Goal: Transaction & Acquisition: Download file/media

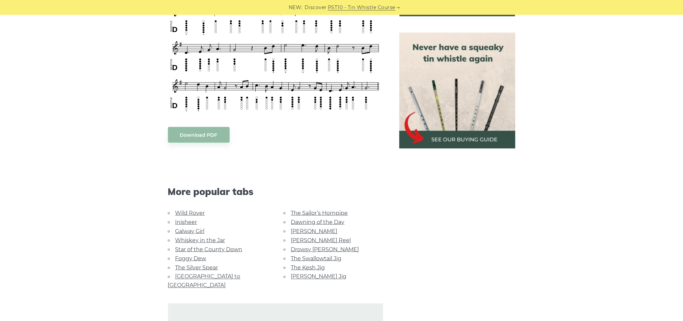
scroll to position [224, 0]
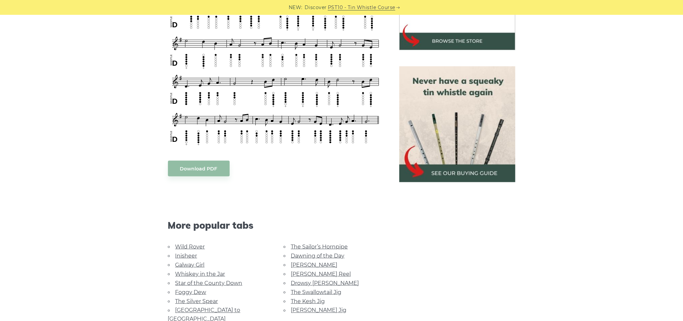
scroll to position [258, 0]
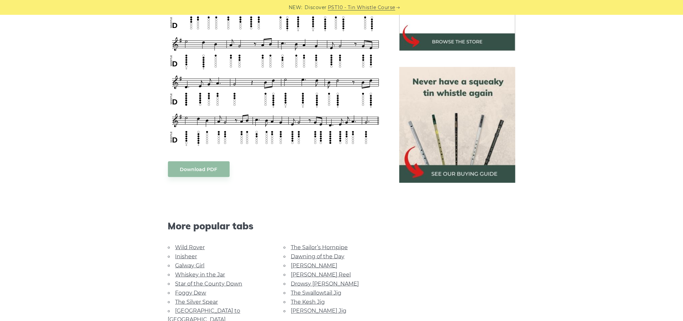
click at [203, 300] on link "The Silver Spear" at bounding box center [196, 302] width 43 height 6
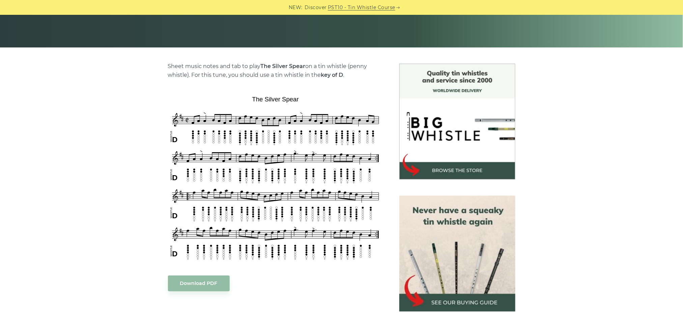
scroll to position [130, 0]
click at [202, 285] on link "Download PDF" at bounding box center [199, 284] width 62 height 16
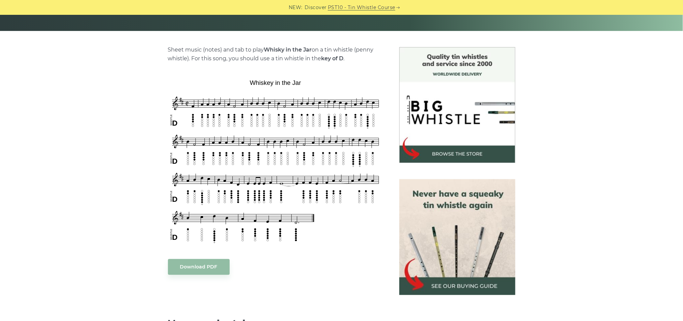
scroll to position [148, 0]
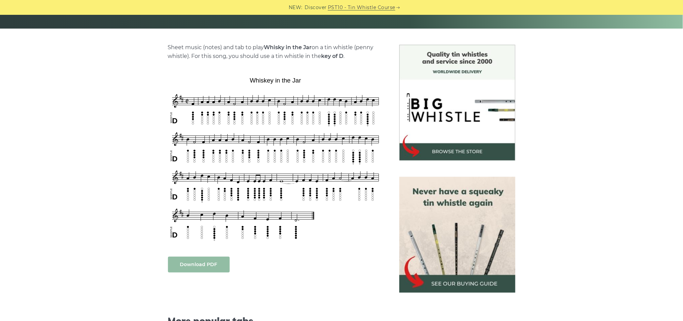
click at [216, 261] on link "Download PDF" at bounding box center [199, 265] width 62 height 16
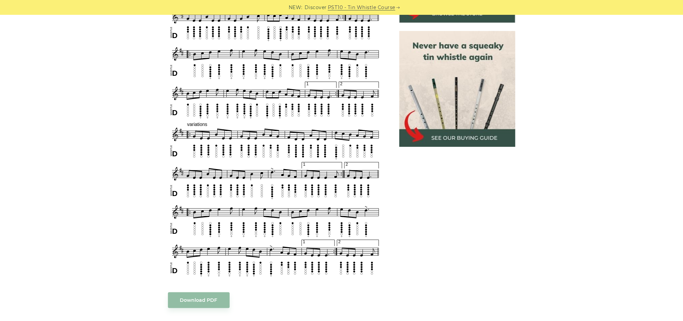
scroll to position [303, 0]
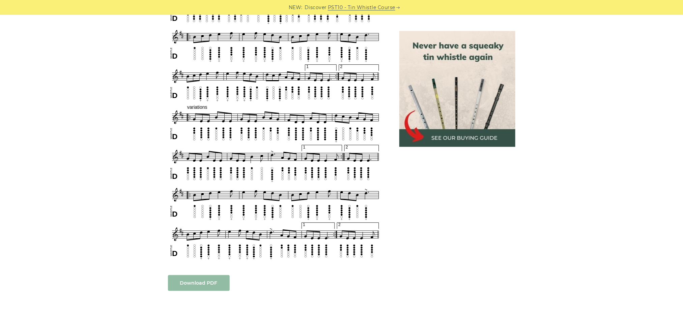
click at [200, 283] on link "Download PDF" at bounding box center [199, 284] width 62 height 16
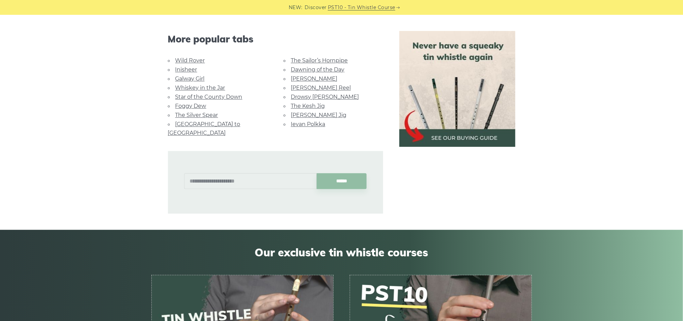
scroll to position [604, 0]
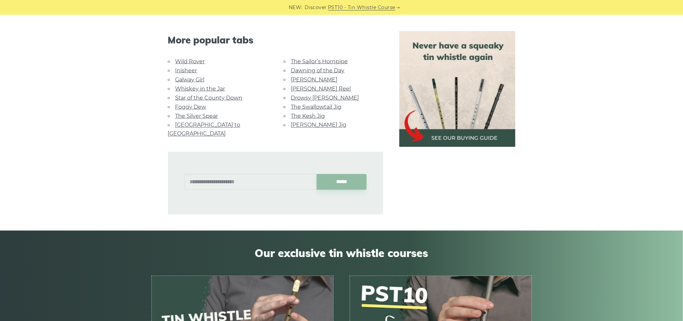
scroll to position [446, 0]
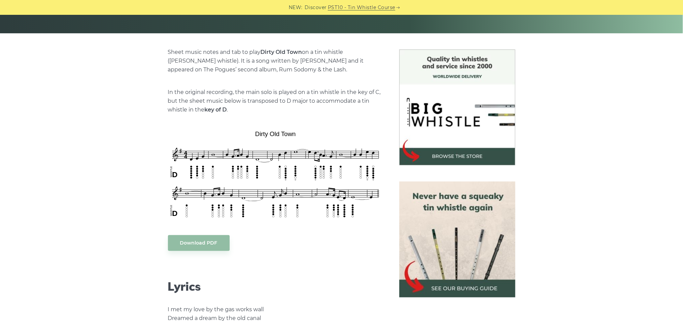
scroll to position [181, 0]
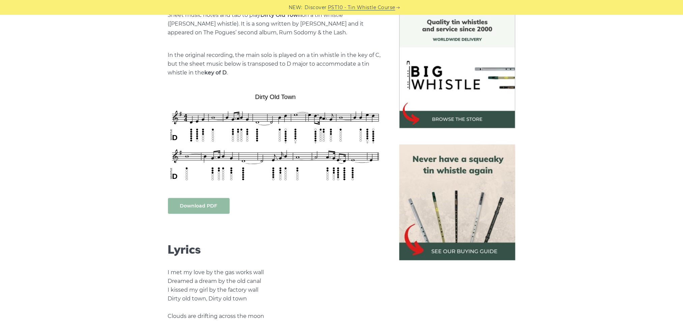
click at [201, 200] on link "Download PDF" at bounding box center [199, 206] width 62 height 16
